Goal: Task Accomplishment & Management: Use online tool/utility

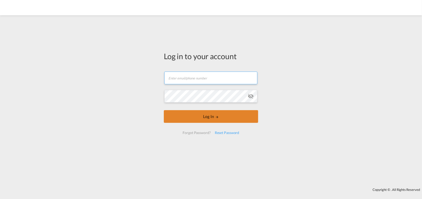
type input "[PERSON_NAME][EMAIL_ADDRESS][DOMAIN_NAME]"
click at [214, 117] on button "Log In" at bounding box center [211, 116] width 94 height 13
